Goal: Register for event/course: Register for event/course

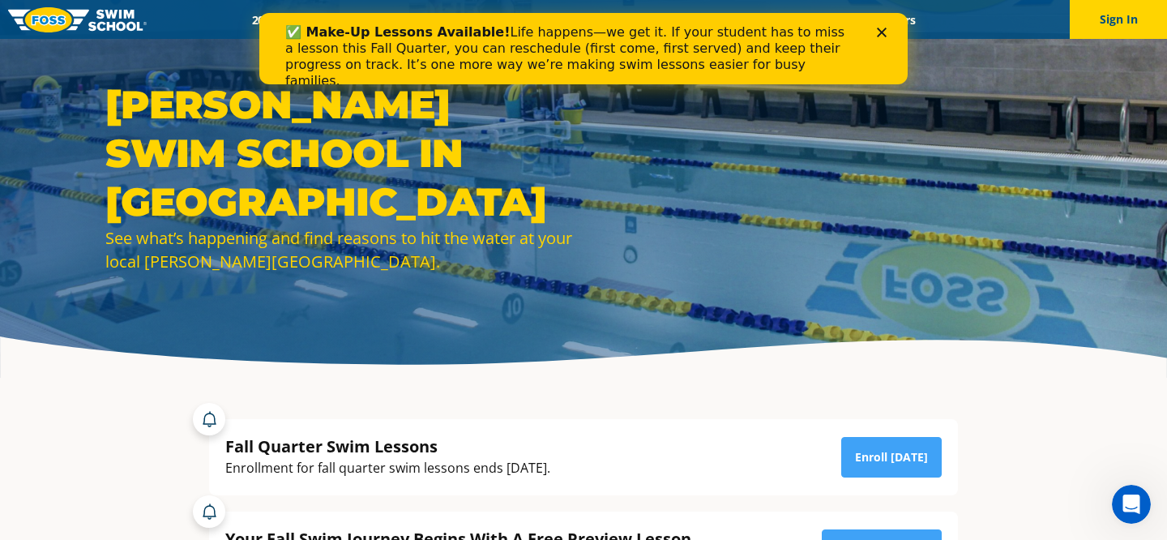
click at [879, 36] on polygon "Close" at bounding box center [882, 33] width 10 height 10
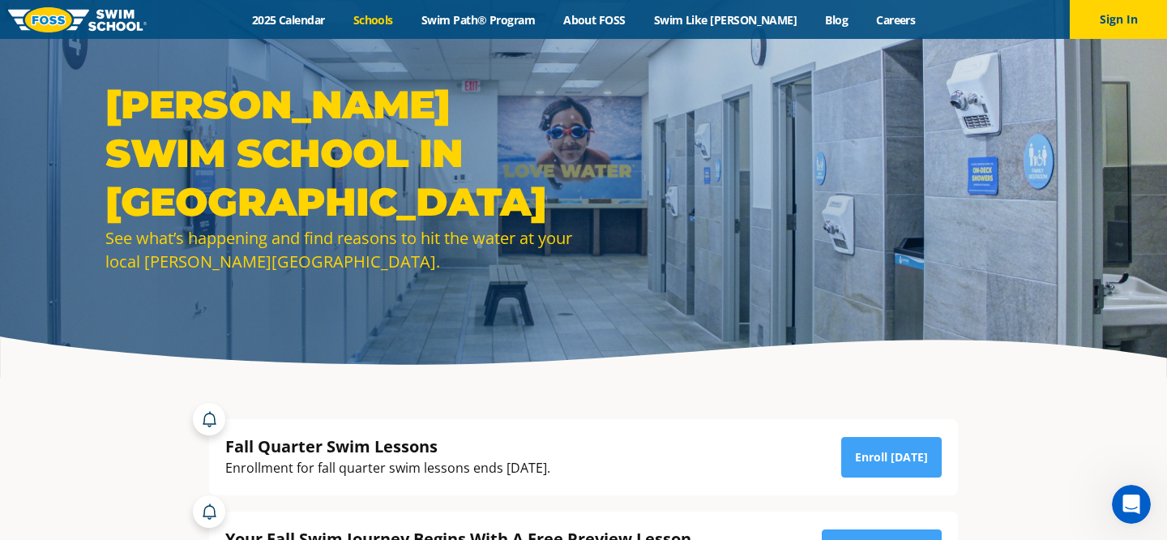
click at [402, 17] on link "Schools" at bounding box center [373, 19] width 68 height 15
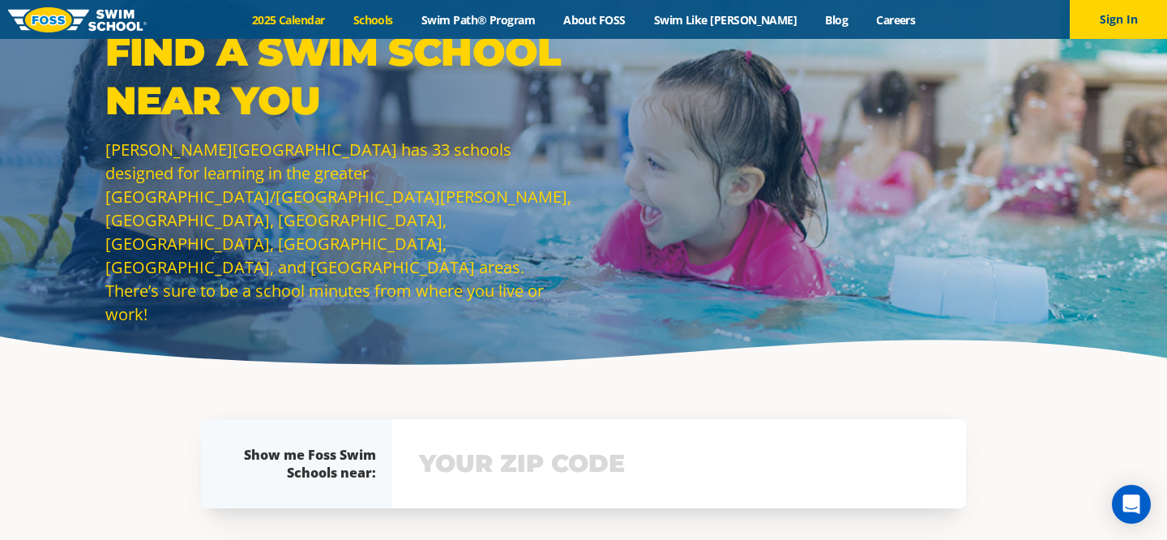
click at [336, 21] on link "2025 Calendar" at bounding box center [288, 19] width 101 height 15
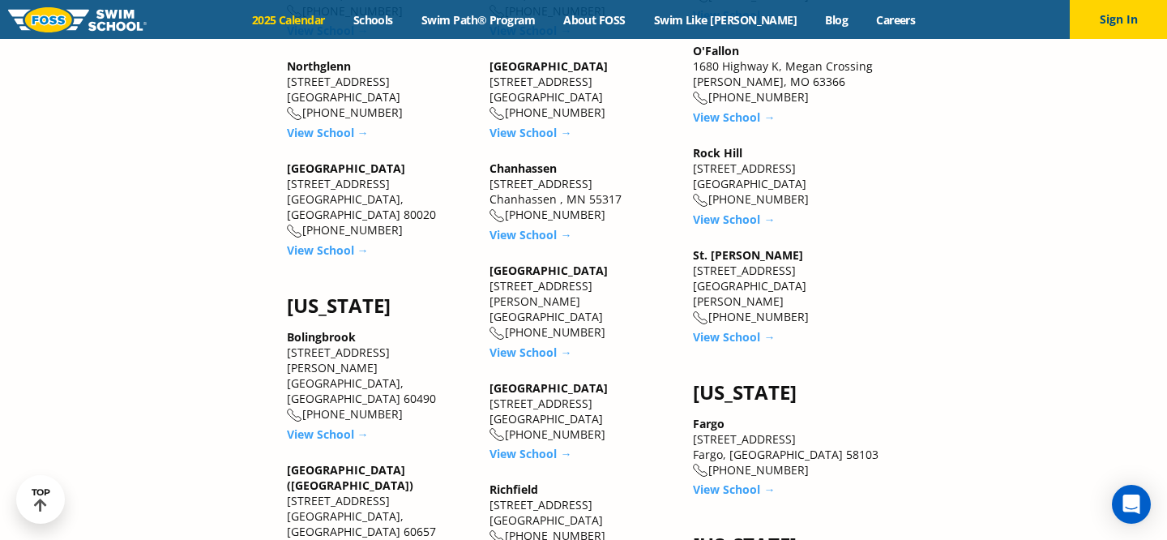
scroll to position [1664, 0]
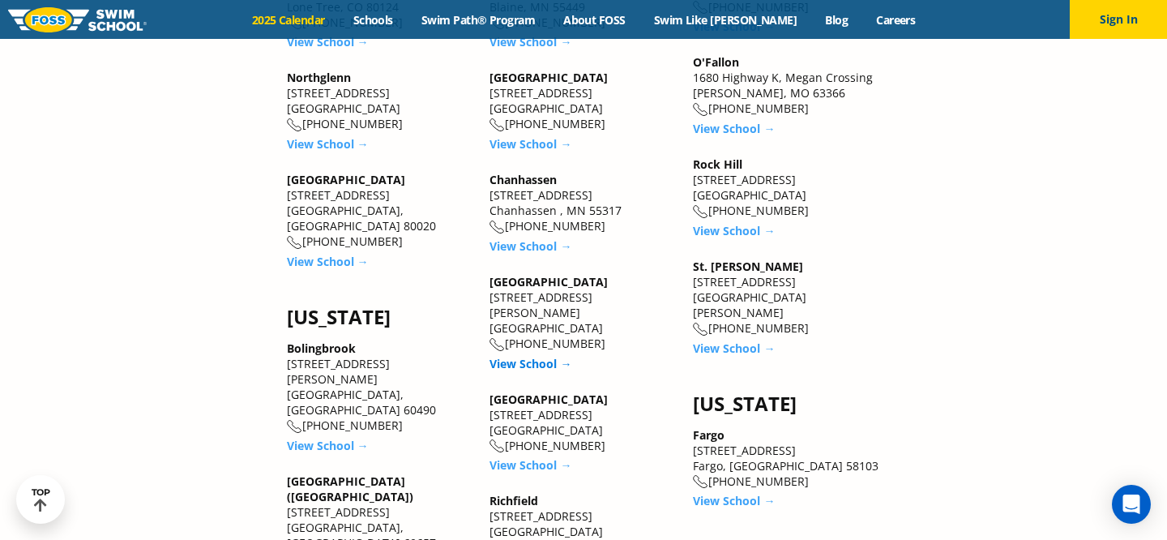
click at [532, 356] on link "View School →" at bounding box center [531, 363] width 82 height 15
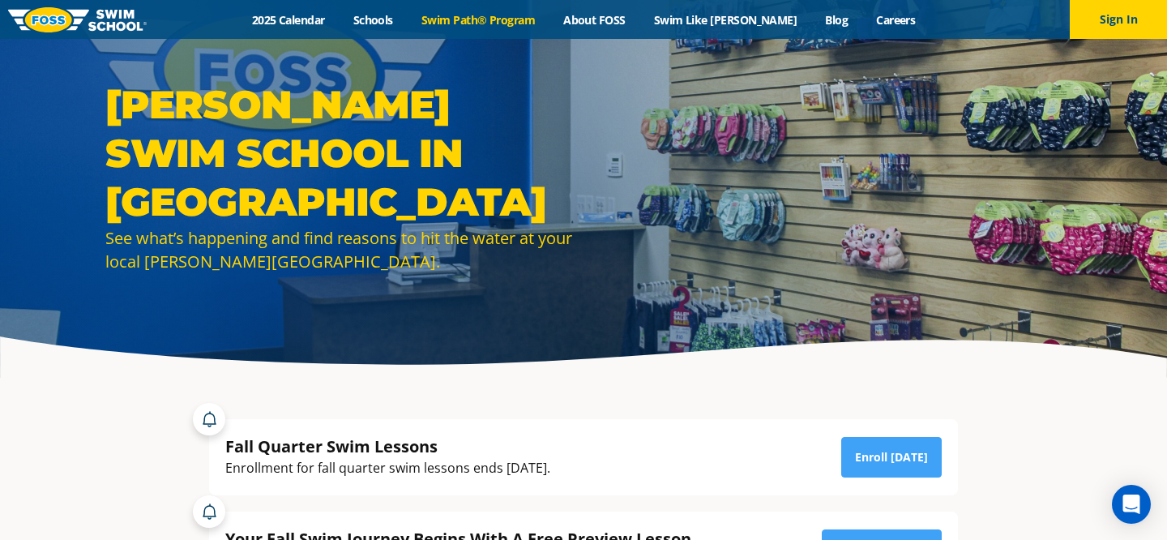
click at [475, 18] on link "Swim Path® Program" at bounding box center [478, 19] width 142 height 15
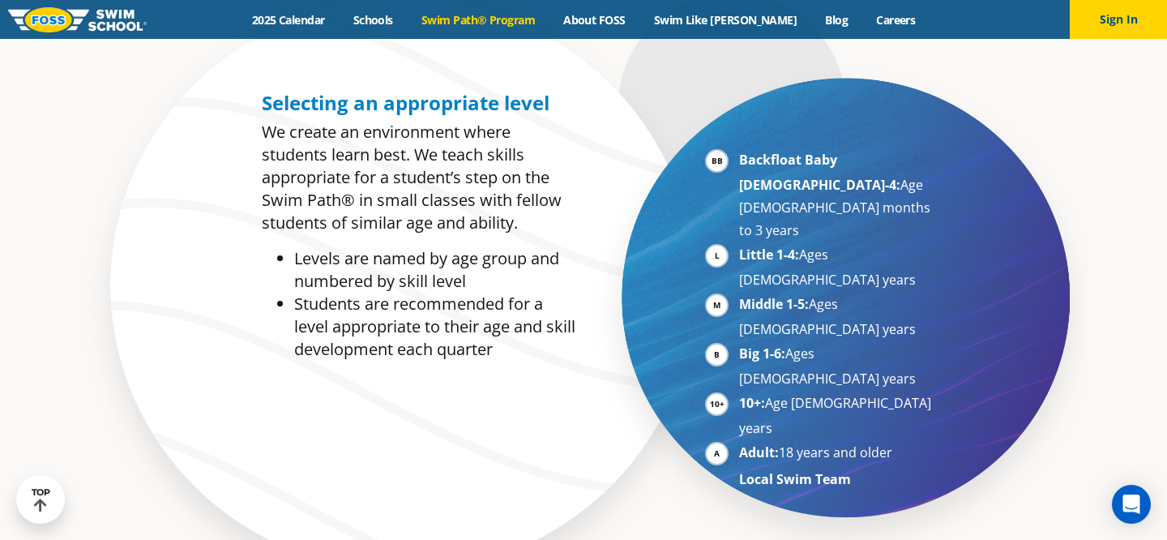
scroll to position [788, 0]
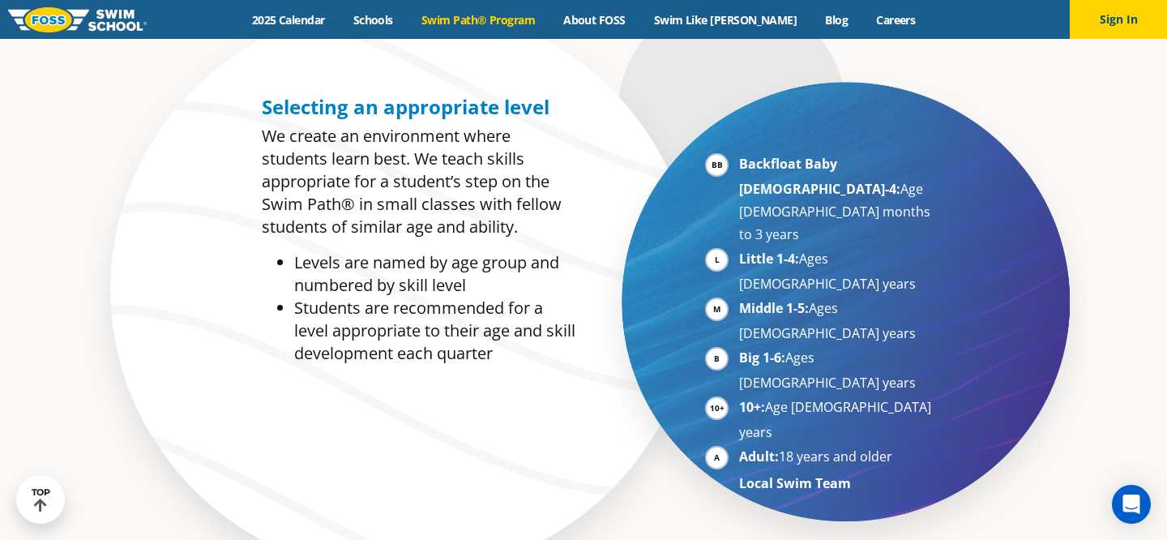
click at [739, 247] on li "Little 1-4: Ages [DEMOGRAPHIC_DATA] years" at bounding box center [838, 271] width 199 height 48
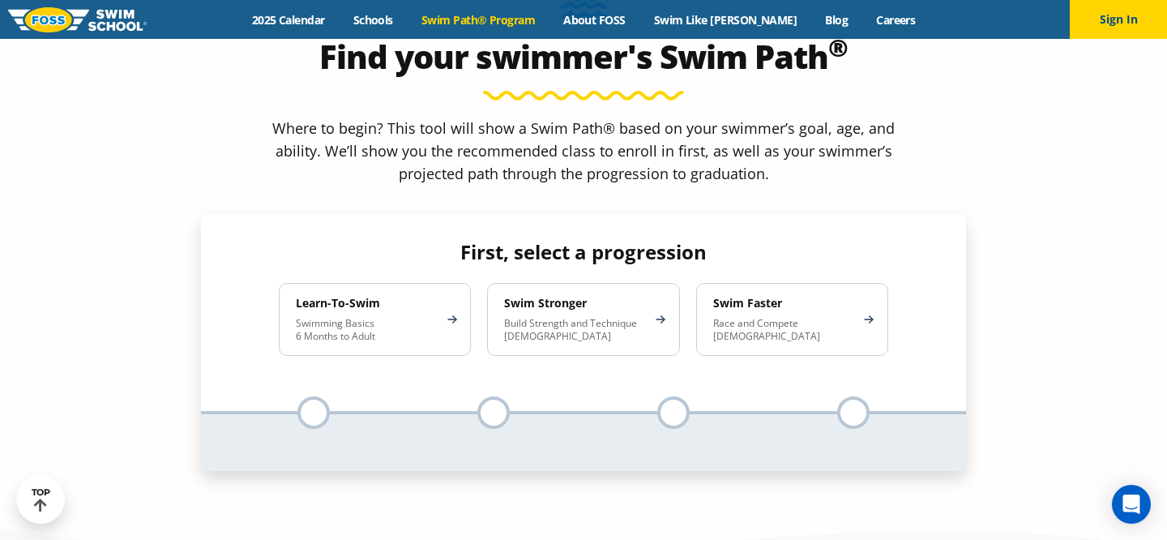
scroll to position [1504, 0]
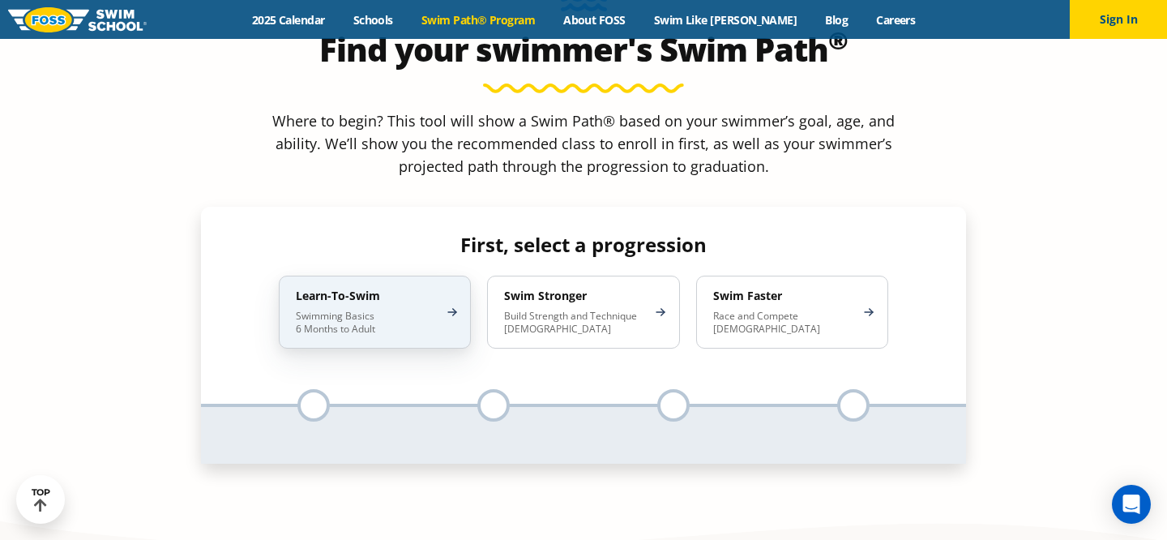
click at [458, 276] on div "Learn-To-Swim Swimming Basics 6 Months to Adult" at bounding box center [375, 312] width 192 height 73
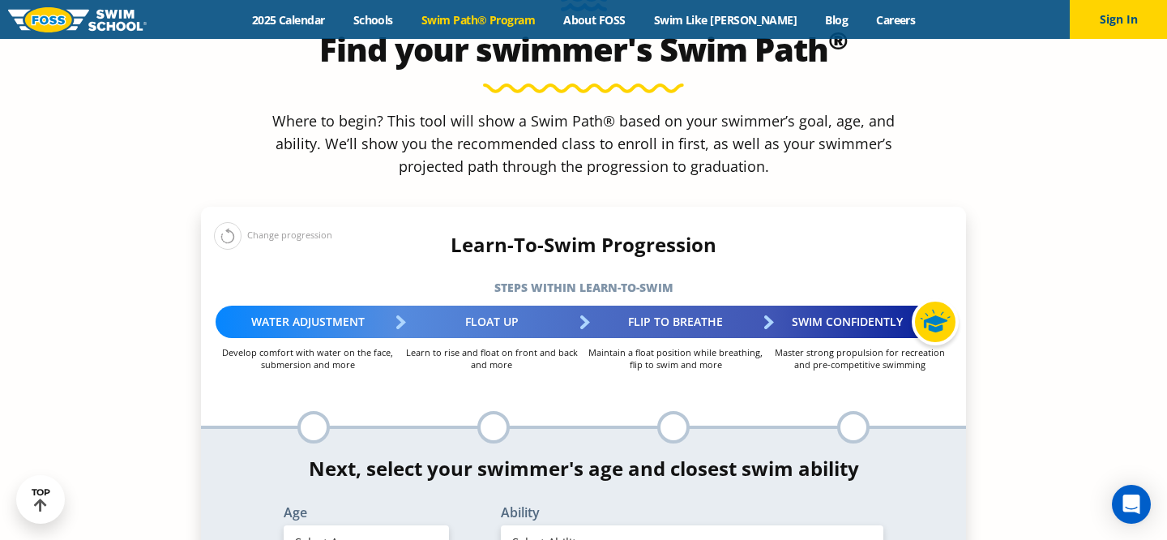
click at [427, 525] on select "Select Age [DEMOGRAPHIC_DATA] months - 1 year 1 year 2 years 3 years 4 years 5 …" at bounding box center [366, 542] width 165 height 34
select select "3-years"
click at [284, 525] on select "Select Age [DEMOGRAPHIC_DATA] months - 1 year 1 year 2 years 3 years 4 years 5 …" at bounding box center [366, 542] width 165 height 34
click at [610, 525] on select "Select Ability First in-water experience When in the water, reliant on a life j…" at bounding box center [692, 542] width 383 height 34
select select "3-years-uncomfortable-putting-face-in-the-water-andor-getting-water-on-ears-whi…"
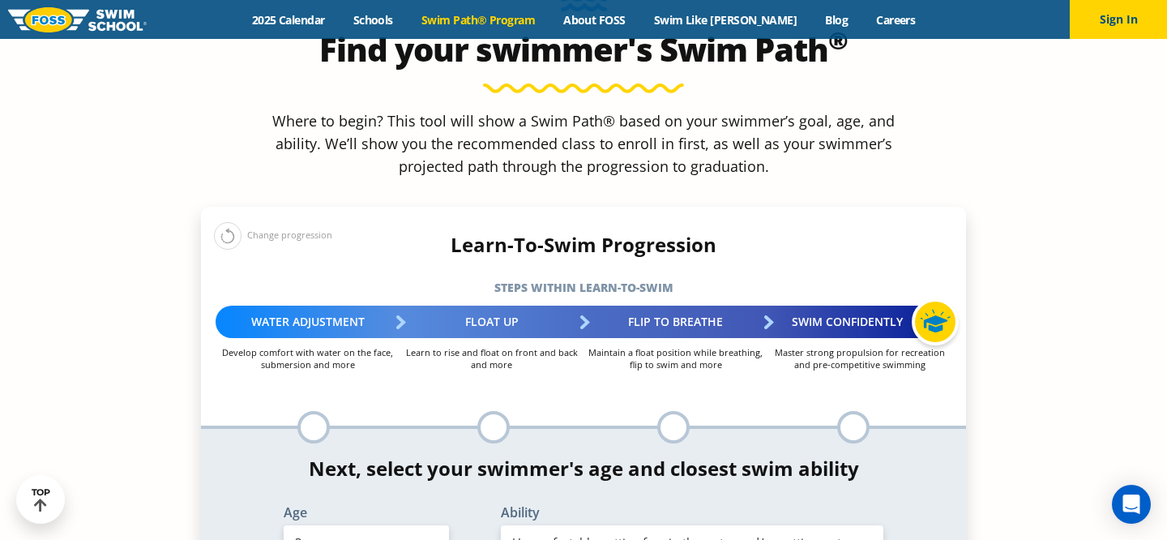
click at [501, 525] on select "Select Ability First in-water experience When in the water, reliant on a life j…" at bounding box center [692, 542] width 383 height 34
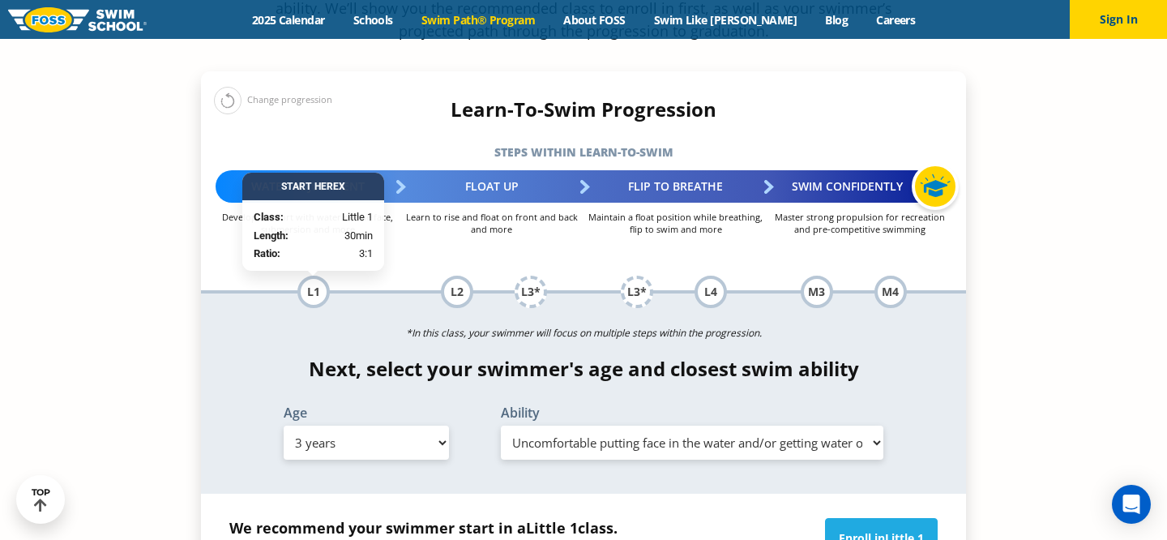
scroll to position [1656, 0]
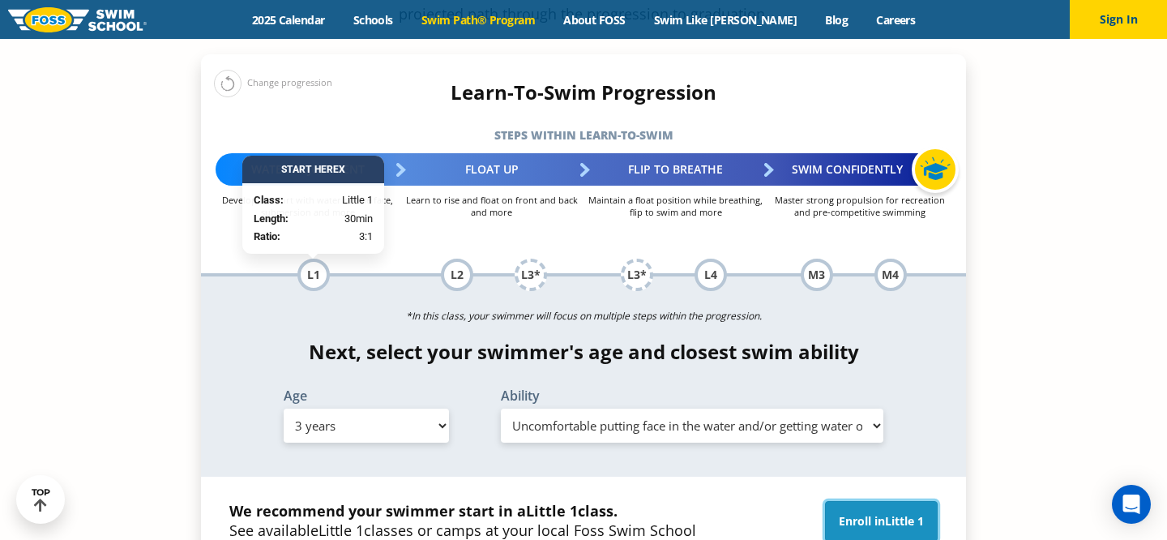
click at [867, 501] on link "Enroll in Little 1" at bounding box center [881, 521] width 113 height 41
